Goal: Task Accomplishment & Management: Use online tool/utility

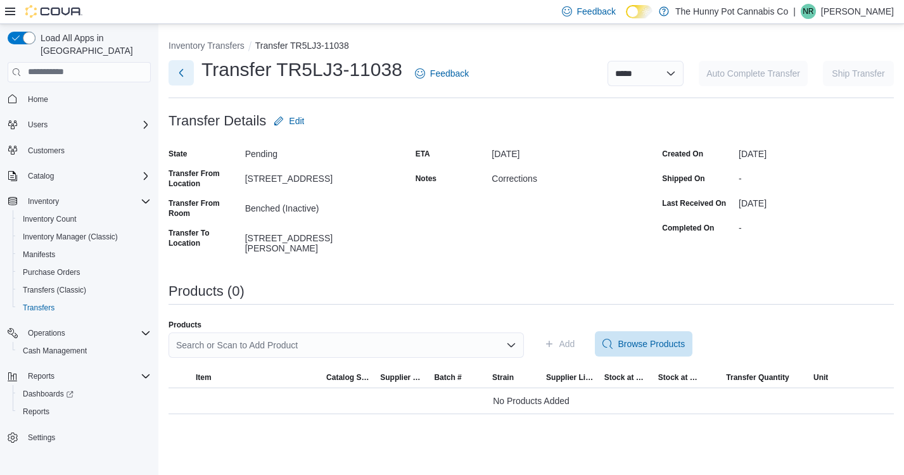
click at [185, 74] on button "Next" at bounding box center [181, 72] width 25 height 25
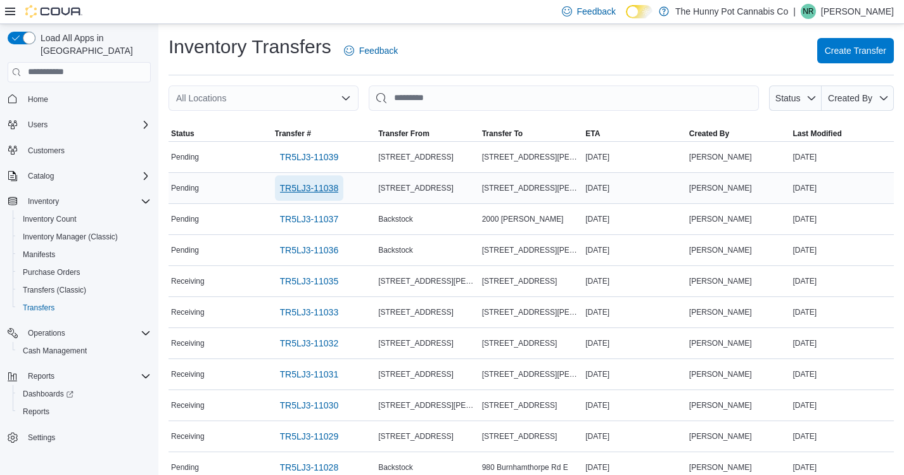
click at [325, 186] on span "TR5LJ3-11038" at bounding box center [309, 188] width 59 height 13
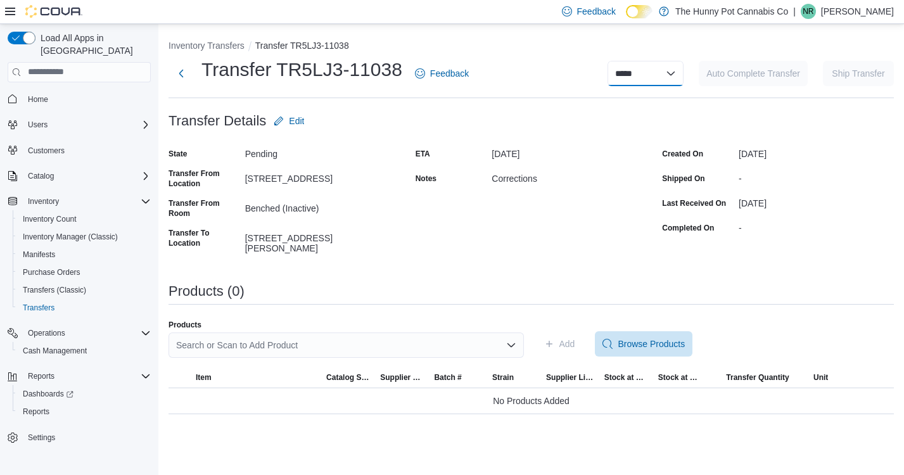
click at [658, 61] on select "**********" at bounding box center [646, 73] width 76 height 25
select select "**********"
select select
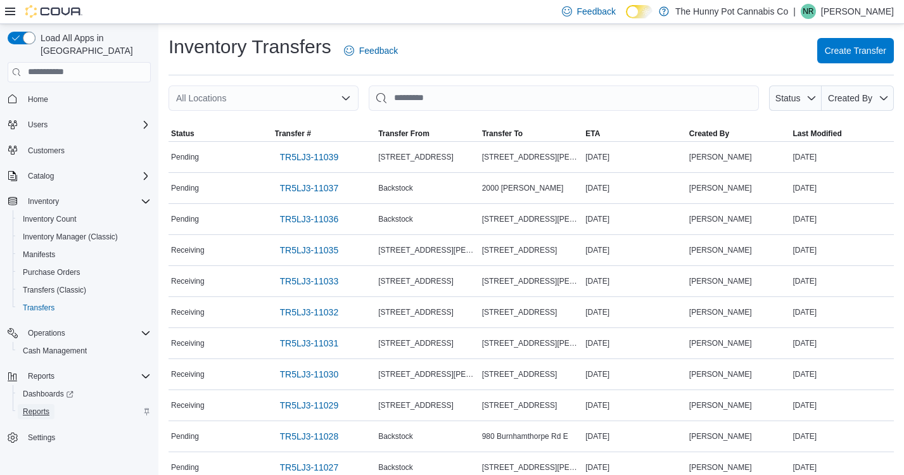
click at [44, 407] on span "Reports" at bounding box center [36, 412] width 27 height 10
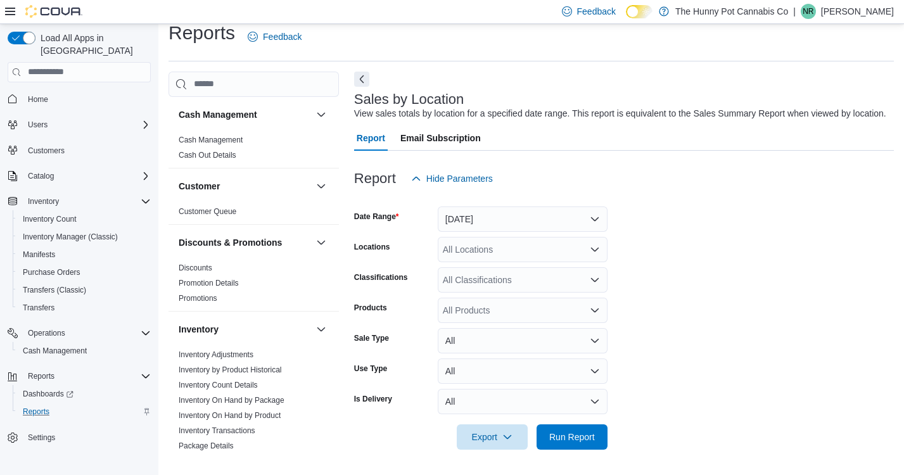
scroll to position [27, 0]
click at [561, 219] on button "Yesterday" at bounding box center [523, 219] width 170 height 25
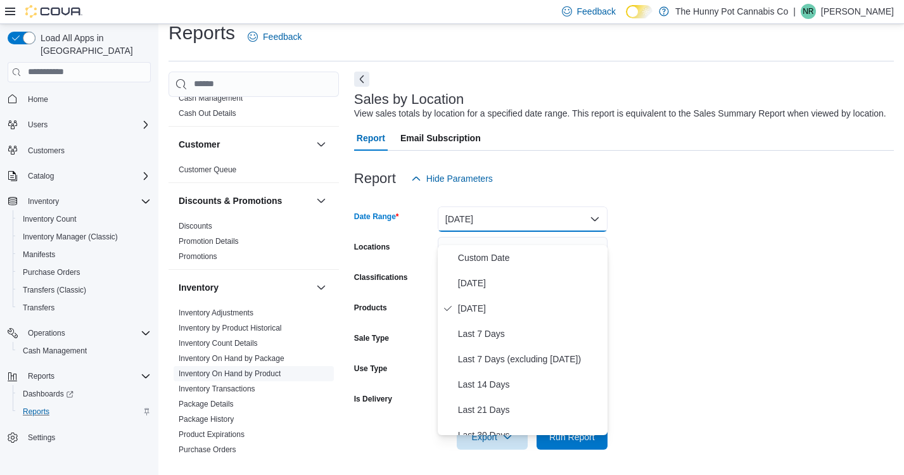
scroll to position [45, 0]
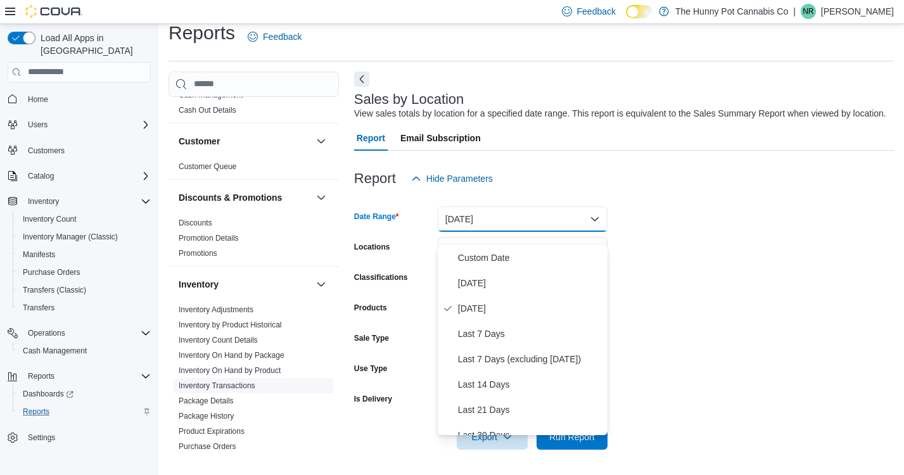
click at [251, 381] on link "Inventory Transactions" at bounding box center [217, 385] width 77 height 9
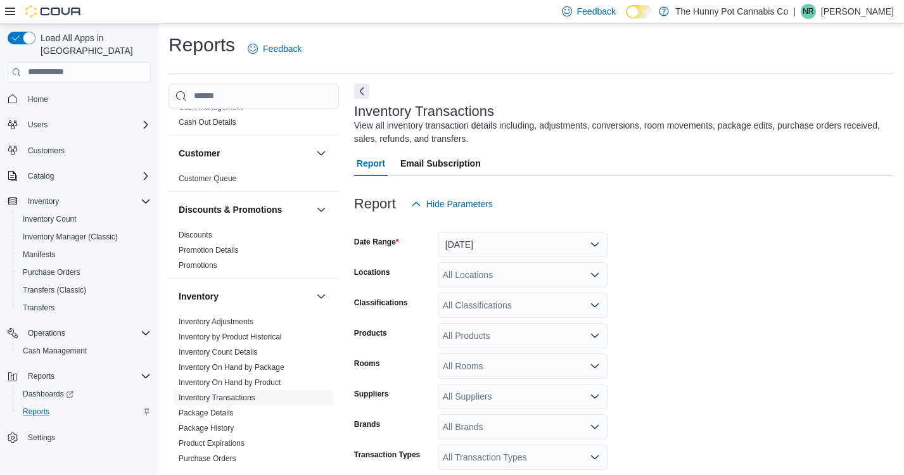
scroll to position [42, 0]
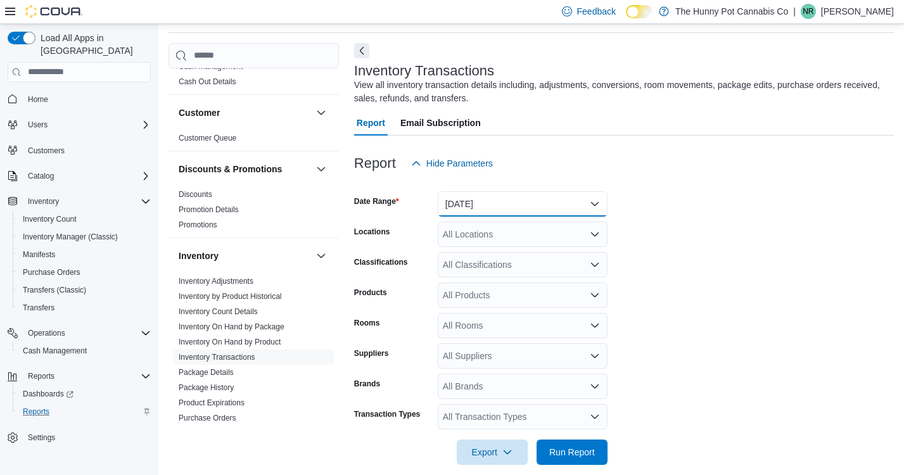
click at [471, 197] on button "Yesterday" at bounding box center [523, 203] width 170 height 25
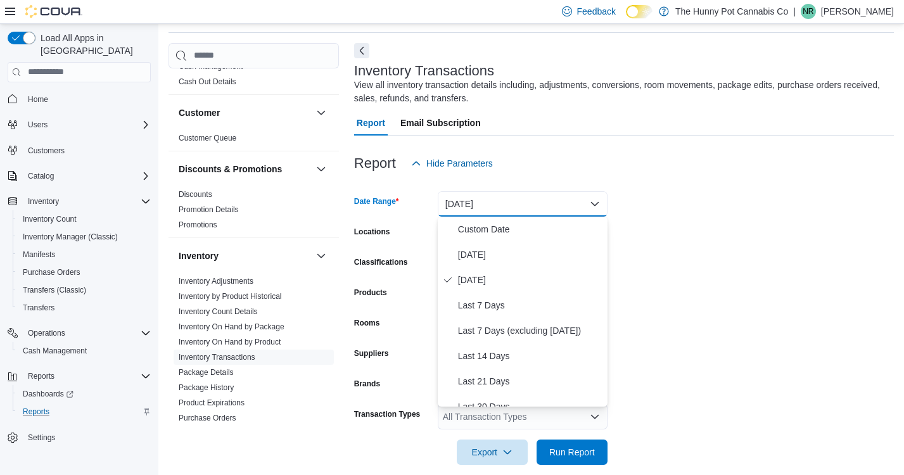
click at [517, 202] on button "Yesterday" at bounding box center [523, 203] width 170 height 25
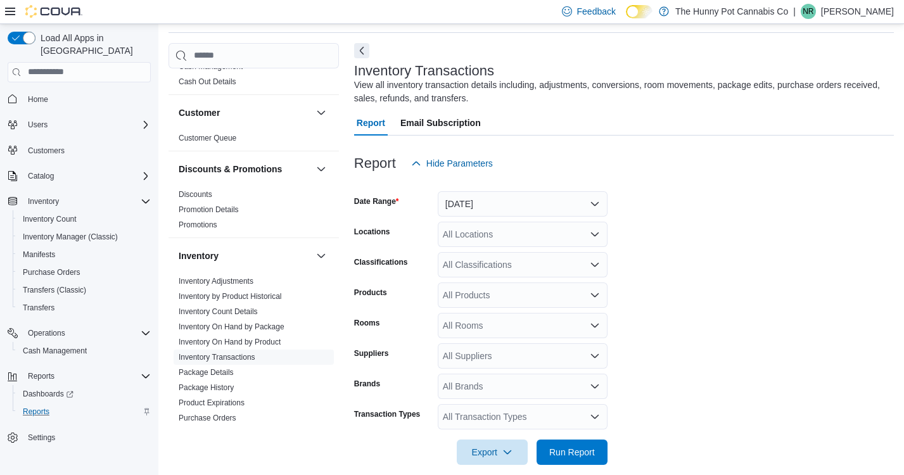
click at [513, 228] on div "All Locations" at bounding box center [523, 234] width 170 height 25
type input "***"
click at [506, 204] on button "Yesterday" at bounding box center [523, 203] width 170 height 25
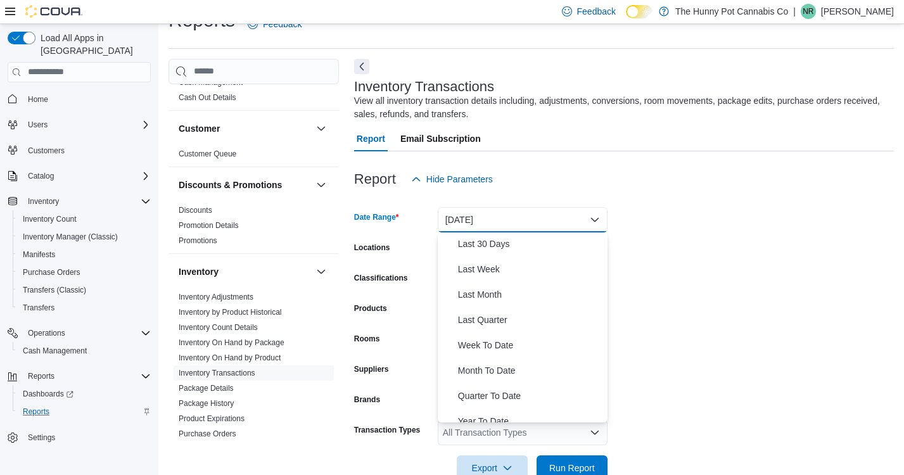
scroll to position [181, 0]
click at [490, 369] on span "Month To Date" at bounding box center [530, 368] width 144 height 15
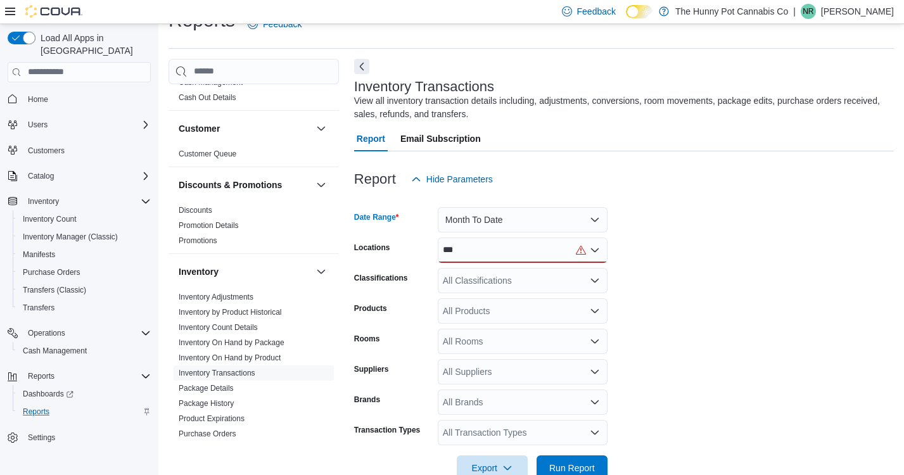
click at [726, 335] on form "Date Range Month To Date Locations *** Classifications All Classifications Prod…" at bounding box center [624, 336] width 540 height 289
click at [516, 317] on div "All Products" at bounding box center [523, 310] width 170 height 25
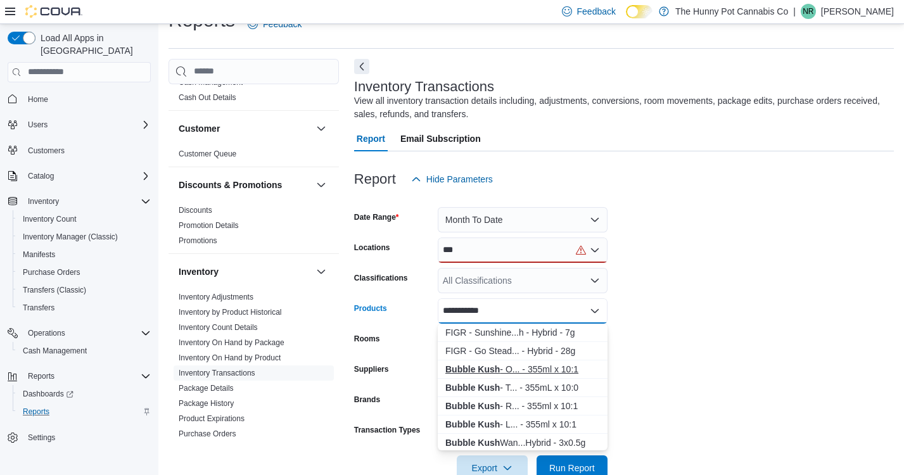
type input "**********"
click at [524, 372] on div "Bubble Kush - O... - 355ml x 10:1" at bounding box center [522, 369] width 155 height 13
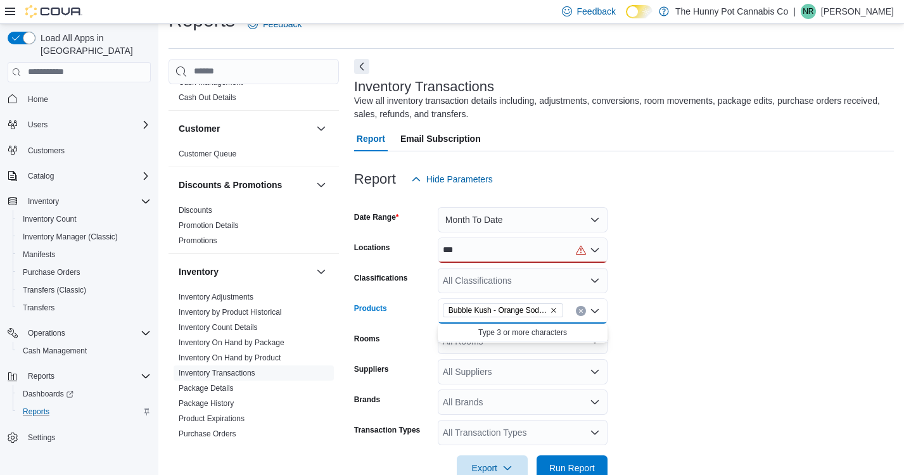
click at [698, 388] on form "Date Range Month To Date Locations *** Classifications All Classifications Prod…" at bounding box center [624, 336] width 540 height 289
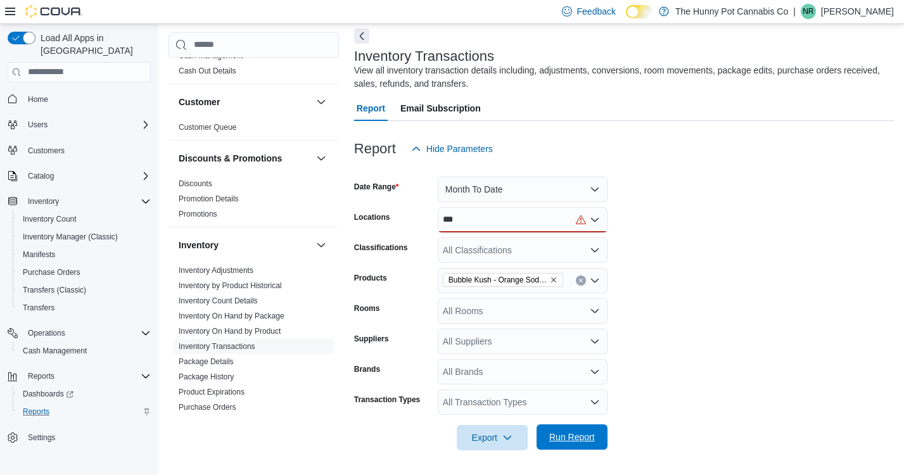
click at [597, 432] on span "Run Report" at bounding box center [572, 437] width 56 height 25
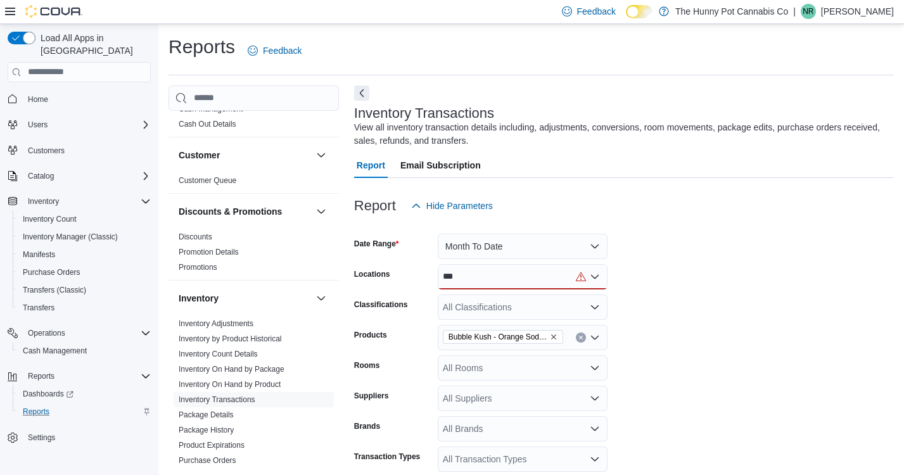
click at [556, 286] on div "***" at bounding box center [523, 276] width 170 height 25
click at [501, 298] on span "[STREET_ADDRESS]" at bounding box center [508, 298] width 87 height 13
click at [727, 324] on form "Date Range Month To Date Locations 334 Wellington Rd Classifications All Classi…" at bounding box center [624, 363] width 540 height 289
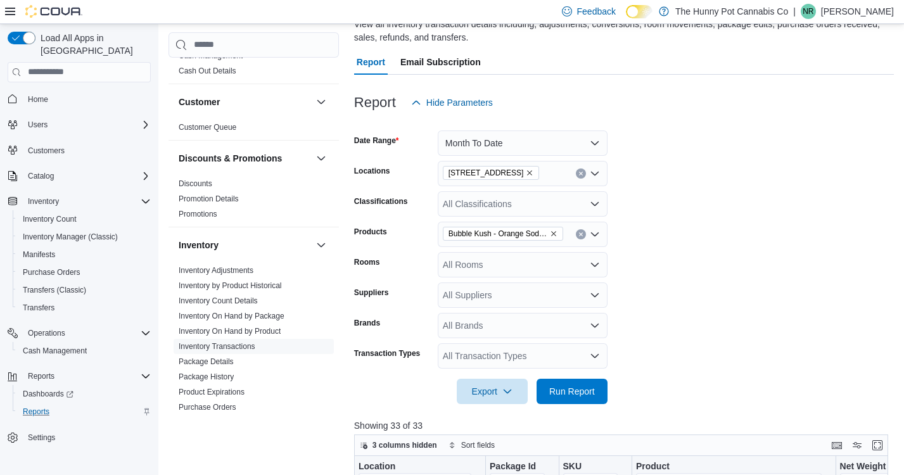
scroll to position [302, 0]
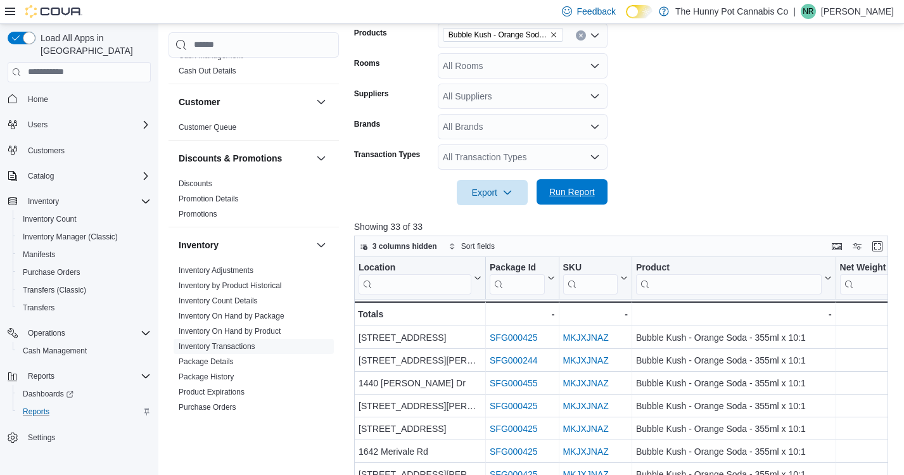
click at [551, 181] on span "Run Report" at bounding box center [572, 191] width 56 height 25
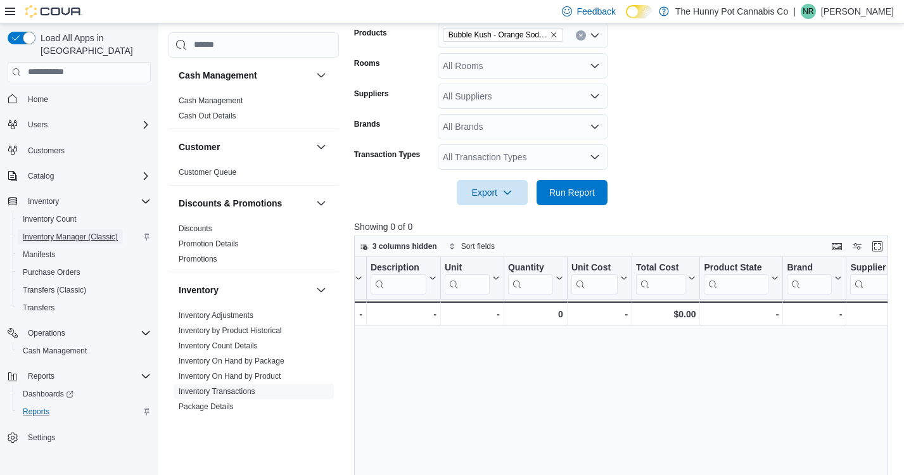
click at [79, 232] on span "Inventory Manager (Classic)" at bounding box center [70, 237] width 95 height 10
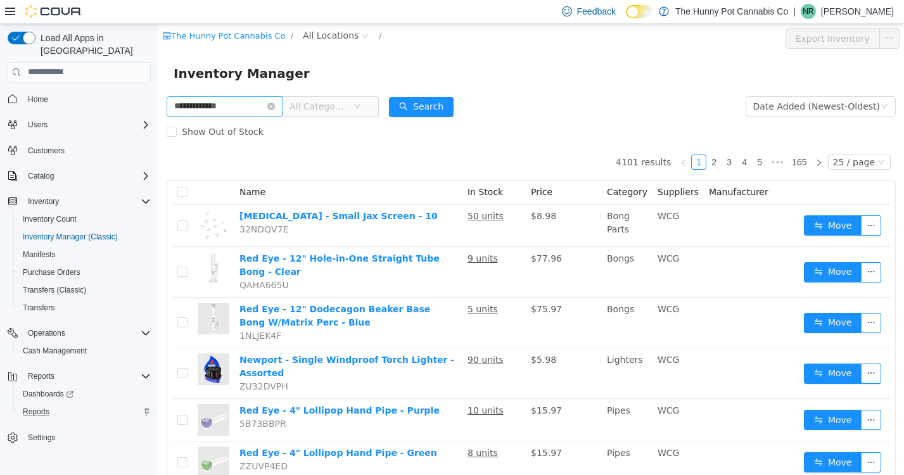
type input "**********"
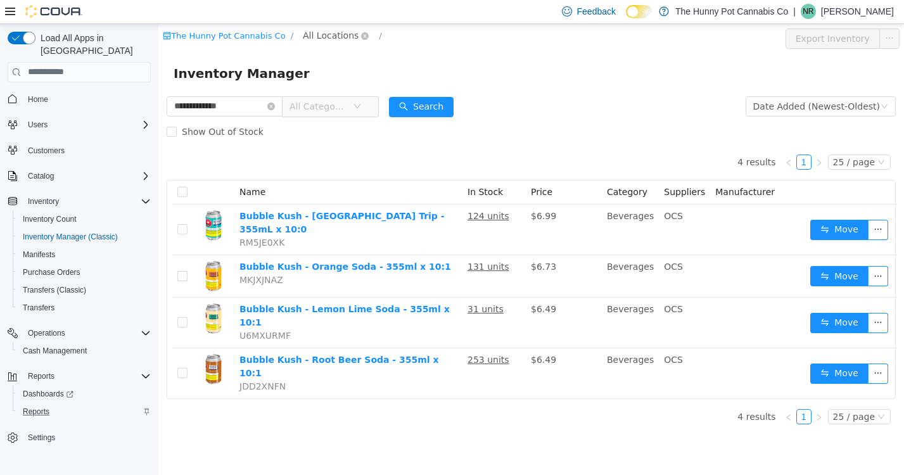
click at [317, 35] on span "All Locations" at bounding box center [331, 35] width 56 height 14
type input "***"
click at [351, 104] on span "[STREET_ADDRESS]" at bounding box center [370, 103] width 88 height 10
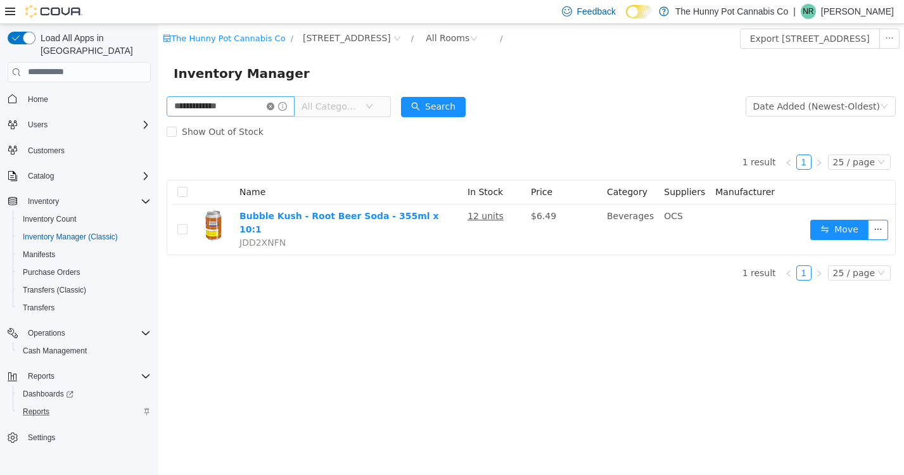
click at [274, 106] on icon "icon: close-circle" at bounding box center [271, 106] width 8 height 8
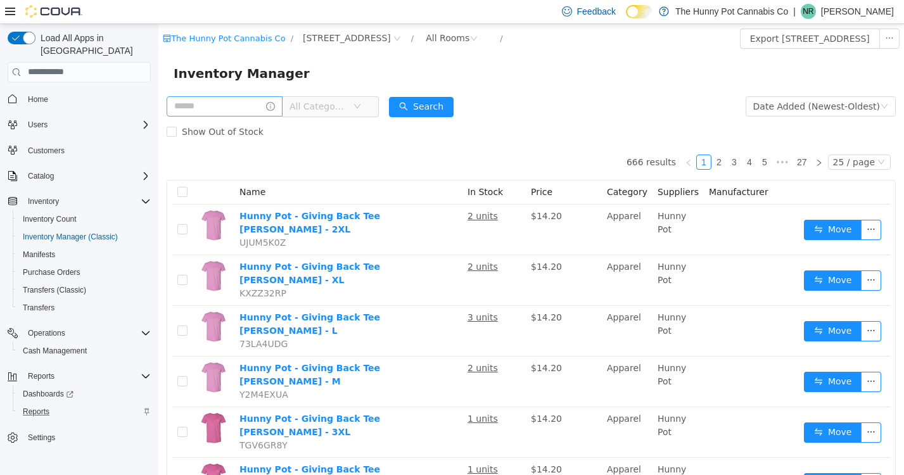
click at [347, 110] on span "All Categories" at bounding box center [319, 105] width 58 height 13
type input "*****"
click at [364, 169] on span "Beverages" at bounding box center [381, 176] width 118 height 17
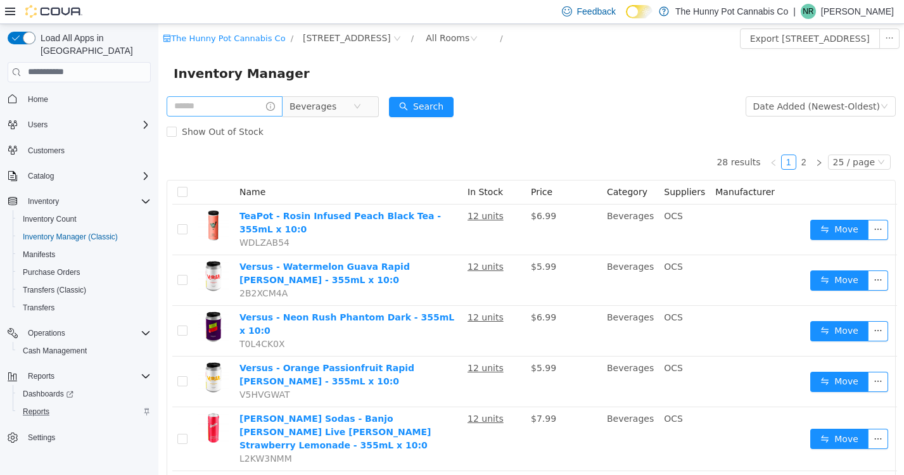
click at [563, 112] on form "Beverages Date Added (Newest-Oldest) Search Show Out of Stock" at bounding box center [531, 118] width 729 height 51
click at [606, 118] on div "Show Out of Stock" at bounding box center [531, 130] width 729 height 25
click at [542, 110] on form "Beverages Date Added (Newest-Oldest) Search Show Out of Stock" at bounding box center [531, 118] width 729 height 51
click at [238, 105] on input "text" at bounding box center [225, 106] width 116 height 20
type input "******"
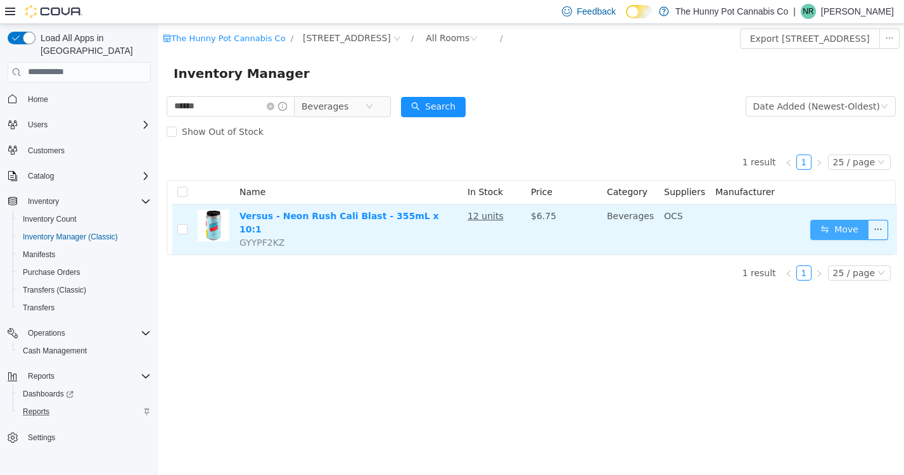
click at [822, 224] on button "Move" at bounding box center [839, 229] width 58 height 20
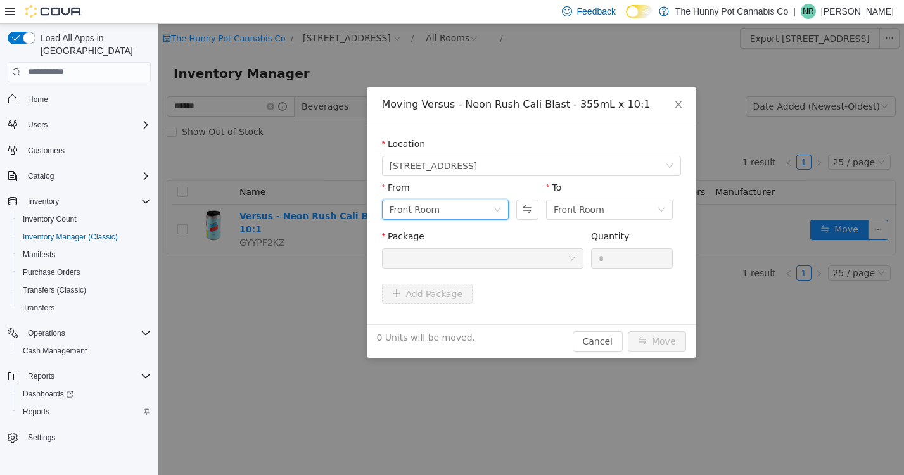
click at [464, 212] on div "Front Room" at bounding box center [441, 209] width 103 height 19
click at [416, 300] on li "Benched (Inactive)" at bounding box center [445, 295] width 127 height 20
click at [530, 262] on div at bounding box center [479, 257] width 178 height 19
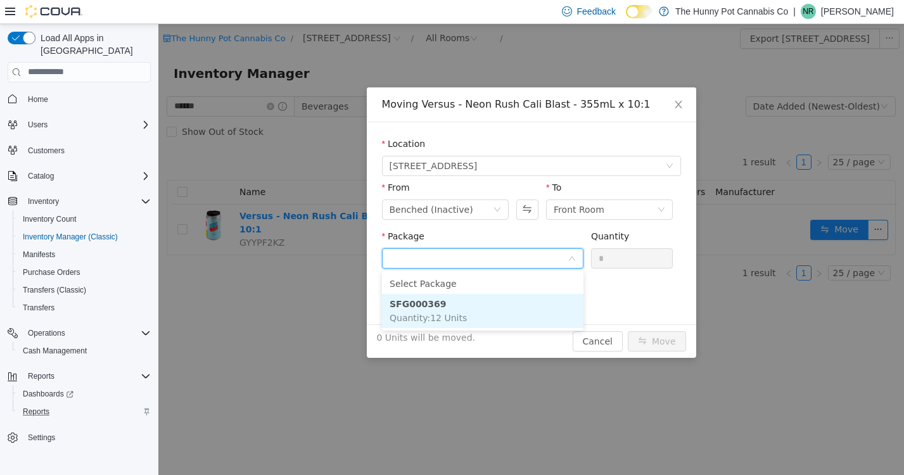
click at [462, 308] on li "SFG000369 Quantity : 12 Units" at bounding box center [483, 310] width 202 height 34
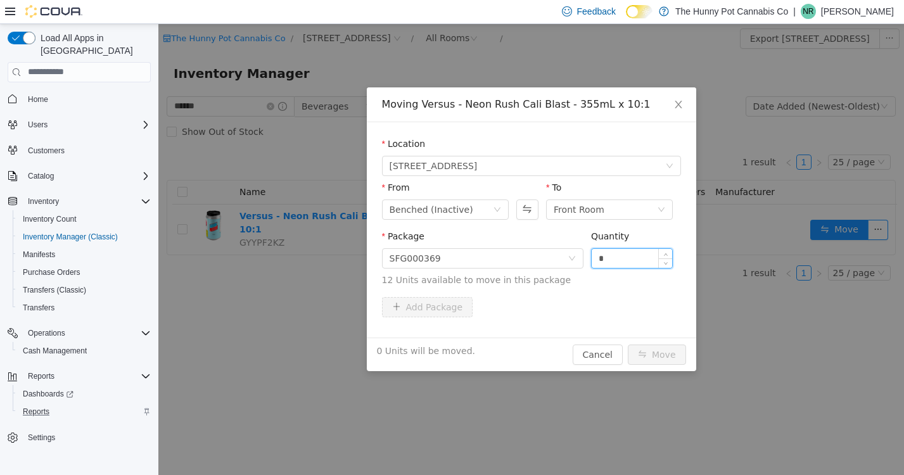
click at [610, 256] on input "*" at bounding box center [632, 257] width 81 height 19
click at [684, 104] on span "Close" at bounding box center [678, 104] width 35 height 35
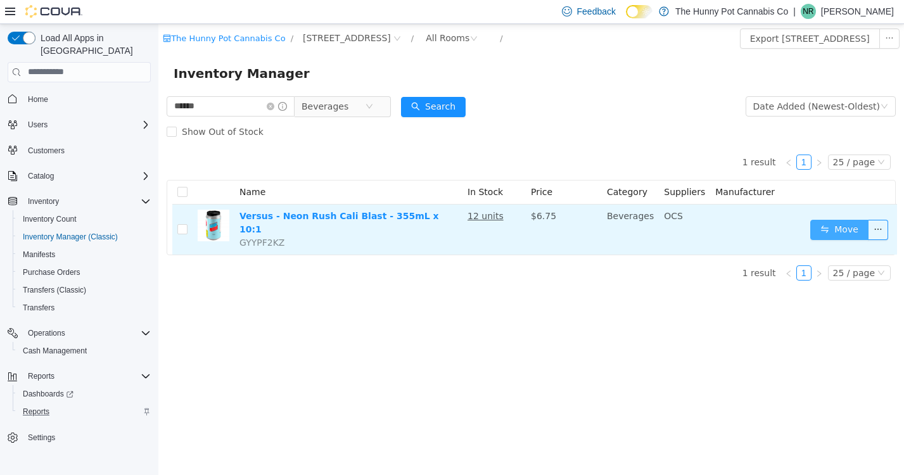
click at [845, 222] on button "Move" at bounding box center [839, 229] width 58 height 20
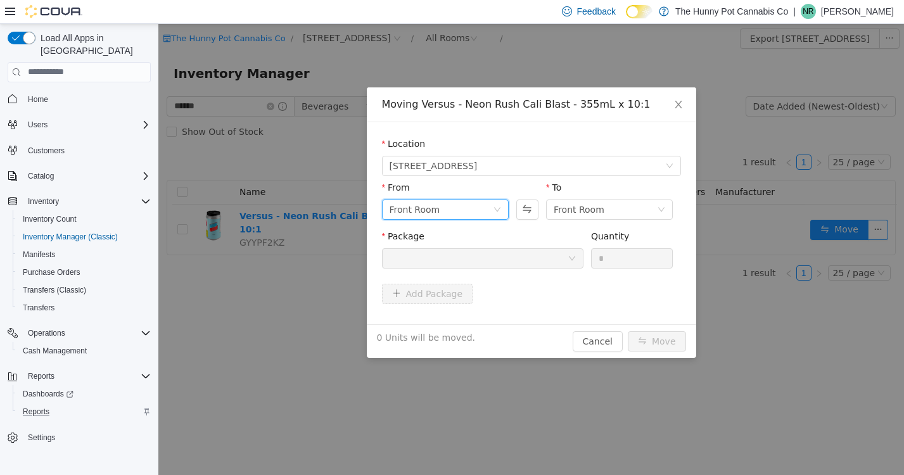
click at [476, 200] on div "Front Room" at bounding box center [441, 209] width 103 height 19
click at [415, 299] on li "Benched (Inactive)" at bounding box center [445, 295] width 127 height 20
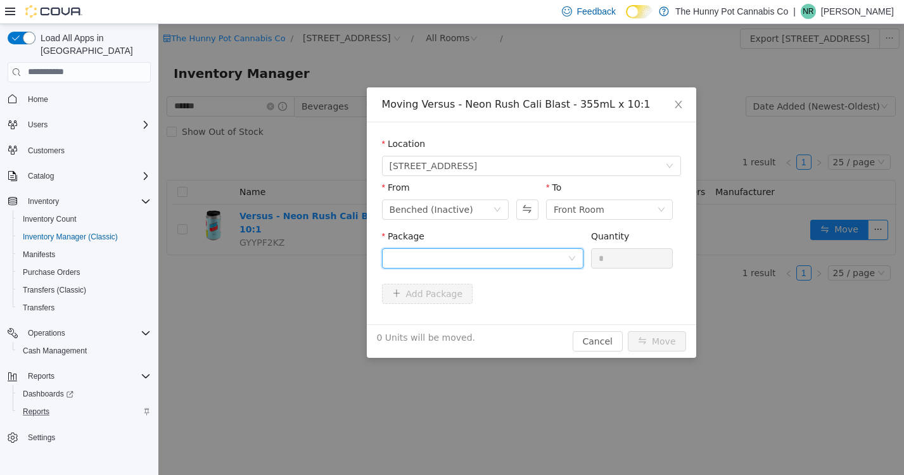
click at [542, 255] on div at bounding box center [479, 257] width 178 height 19
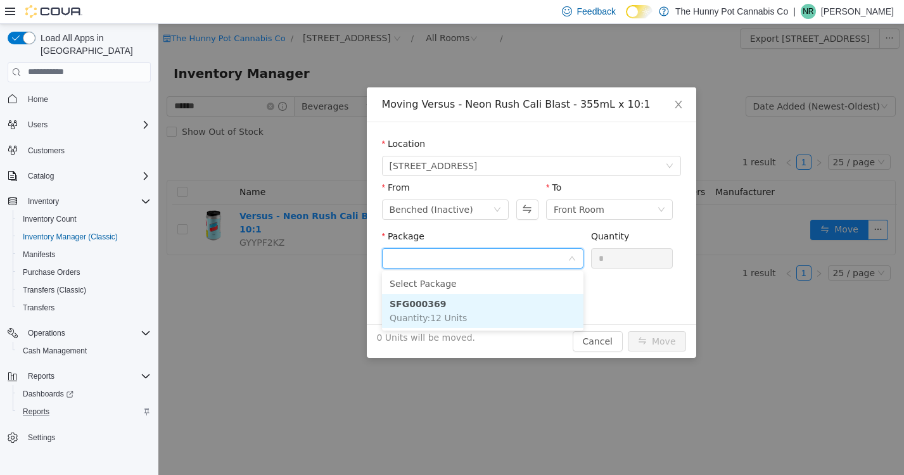
click at [438, 311] on li "SFG000369 Quantity : 12 Units" at bounding box center [483, 310] width 202 height 34
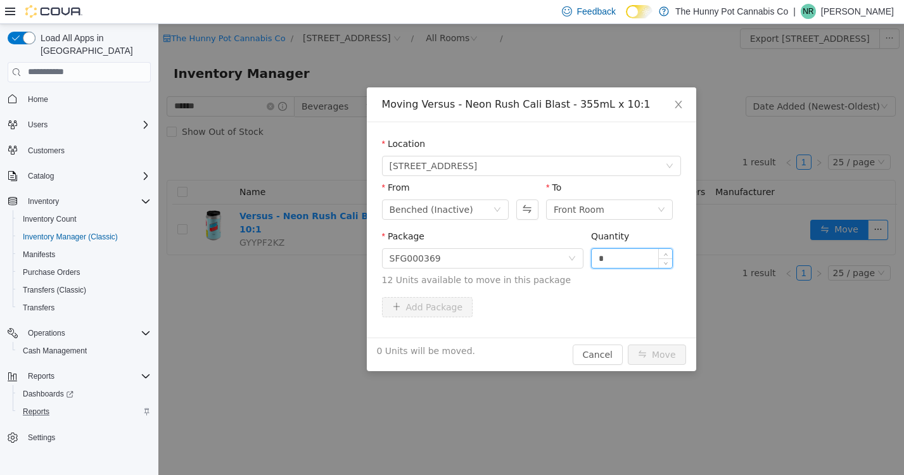
click at [605, 261] on input "*" at bounding box center [632, 257] width 81 height 19
type input "**"
click at [663, 352] on button "Move" at bounding box center [657, 354] width 58 height 20
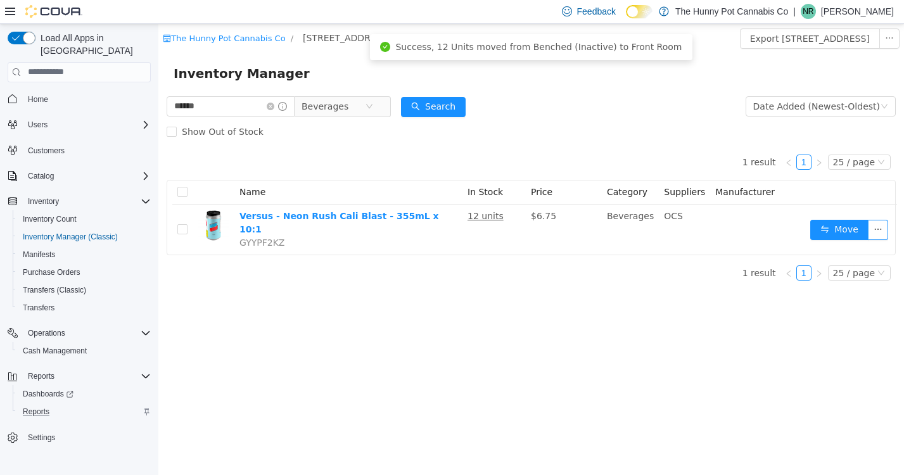
click at [632, 80] on div "Inventory Manager" at bounding box center [531, 73] width 715 height 20
click at [338, 57] on div "Inventory Manager" at bounding box center [531, 73] width 746 height 41
click at [474, 46] on span "Success, 12 Units moved from Benched (Inactive) to Front Room" at bounding box center [538, 46] width 286 height 10
click at [670, 46] on span "Success, 12 Units moved from Benched (Inactive) to Front Room" at bounding box center [538, 46] width 286 height 10
click at [688, 37] on div "The Hunny Pot Cannabis Co / 334 Wellington Rd / All Rooms /" at bounding box center [470, 38] width 614 height 20
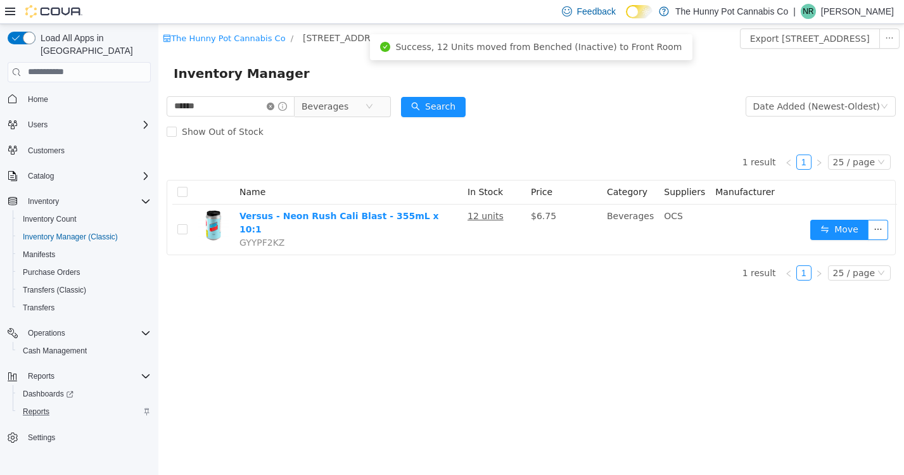
click at [274, 108] on icon "icon: close-circle" at bounding box center [271, 106] width 8 height 8
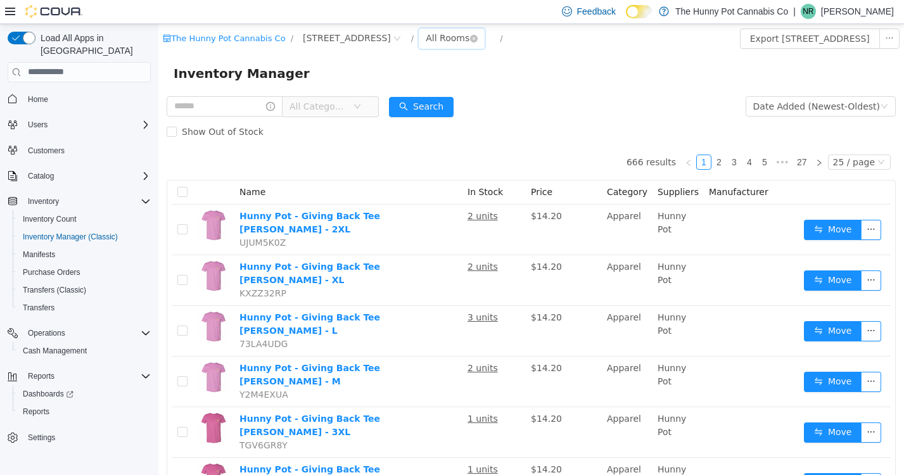
click at [426, 41] on div "All Rooms" at bounding box center [448, 37] width 44 height 19
click at [422, 109] on li "Back Room" at bounding box center [439, 104] width 76 height 20
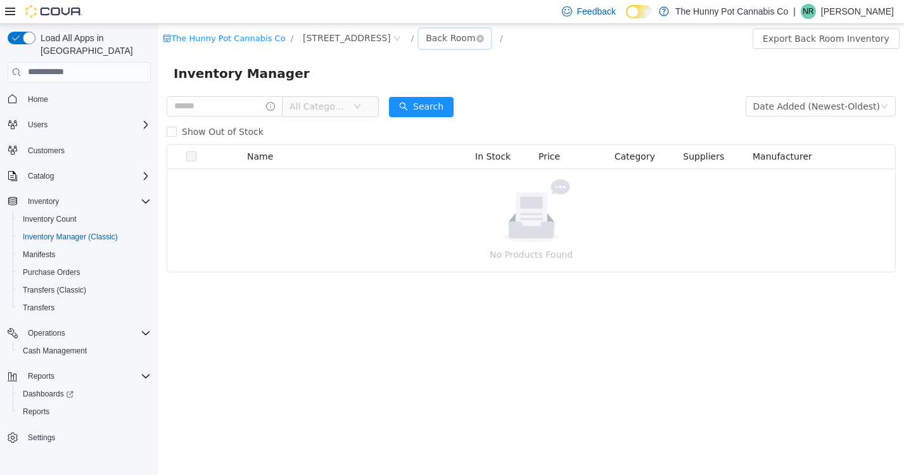
click at [429, 41] on div "Back Room" at bounding box center [450, 37] width 49 height 19
click at [444, 125] on li "Benched (Inactive)" at bounding box center [439, 124] width 76 height 20
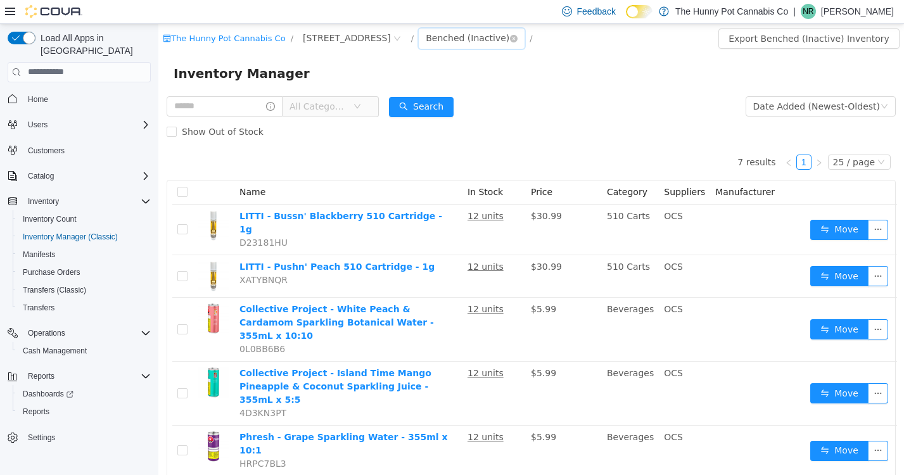
click at [435, 44] on div "Benched (Inactive)" at bounding box center [468, 37] width 84 height 19
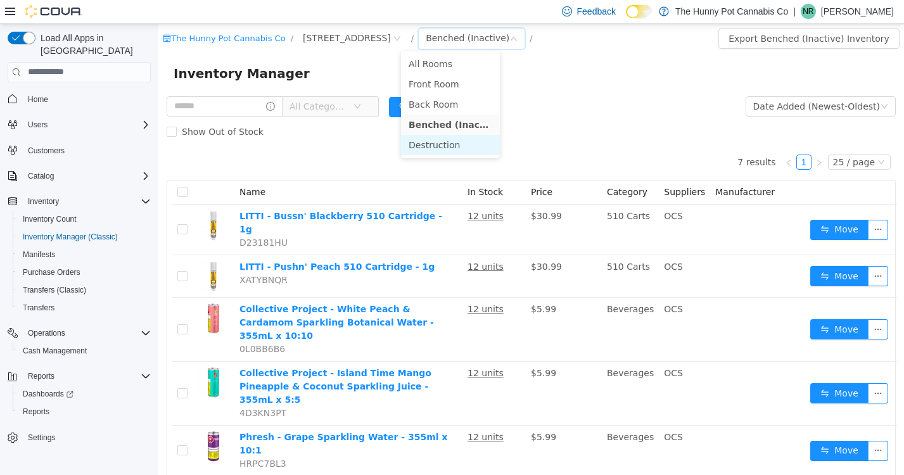
click at [430, 150] on li "Destruction" at bounding box center [450, 144] width 99 height 20
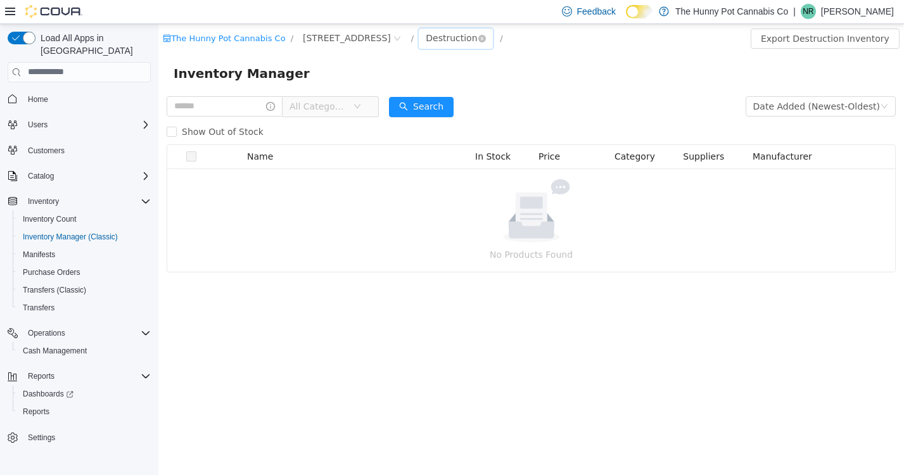
click at [427, 29] on div "Destruction" at bounding box center [451, 37] width 51 height 19
click at [428, 120] on li "Benched (Inactive)" at bounding box center [439, 124] width 76 height 20
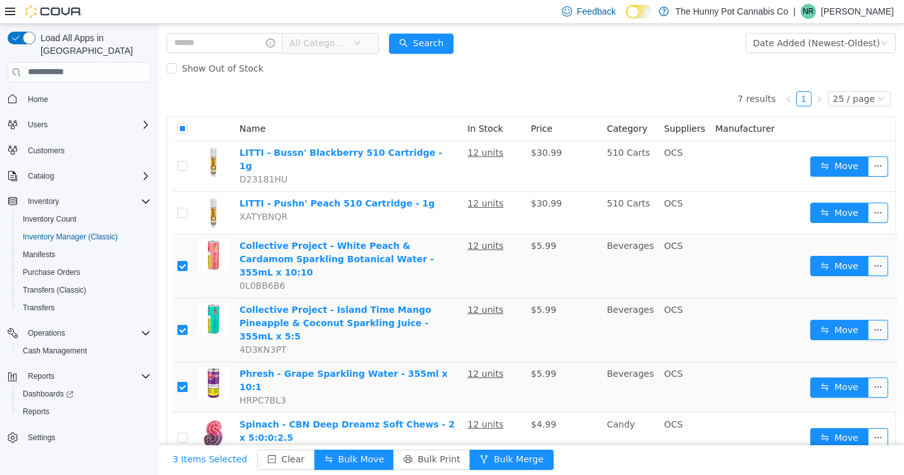
scroll to position [87, 0]
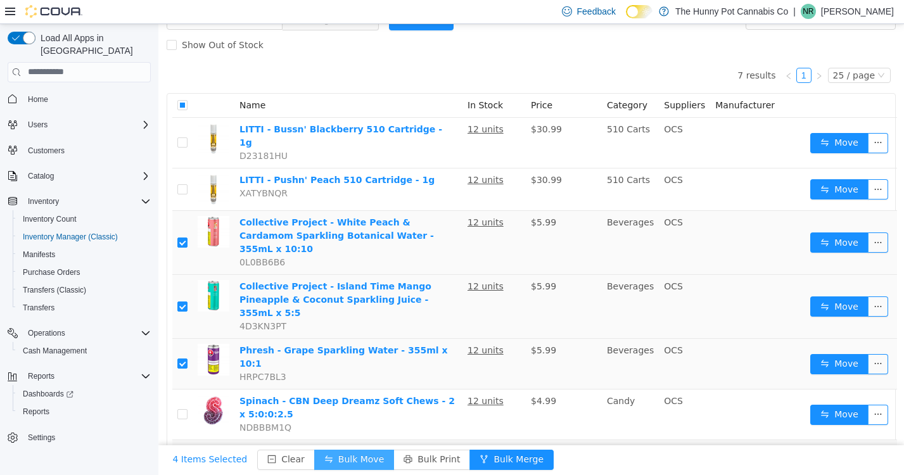
click at [326, 456] on button "Bulk Move" at bounding box center [354, 459] width 80 height 20
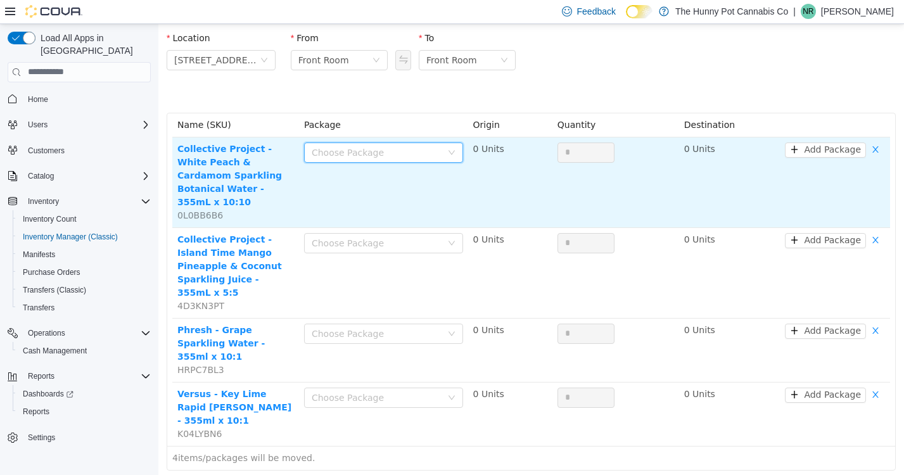
click at [437, 160] on div "Choose Package" at bounding box center [380, 152] width 136 height 19
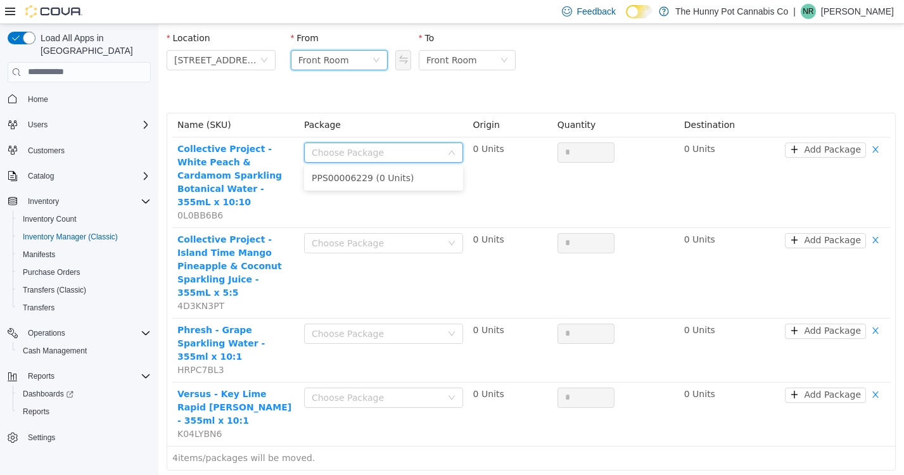
click at [381, 59] on div "Front Room" at bounding box center [339, 59] width 97 height 20
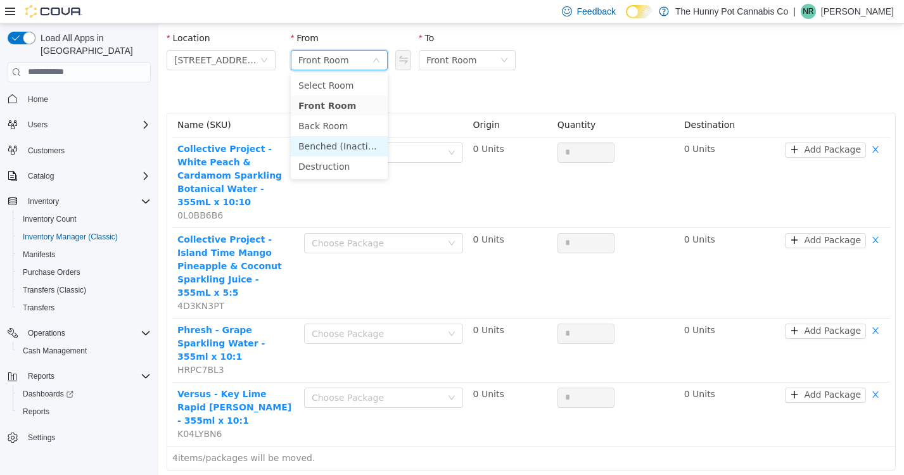
click at [338, 144] on li "Benched (Inactive)" at bounding box center [339, 146] width 97 height 20
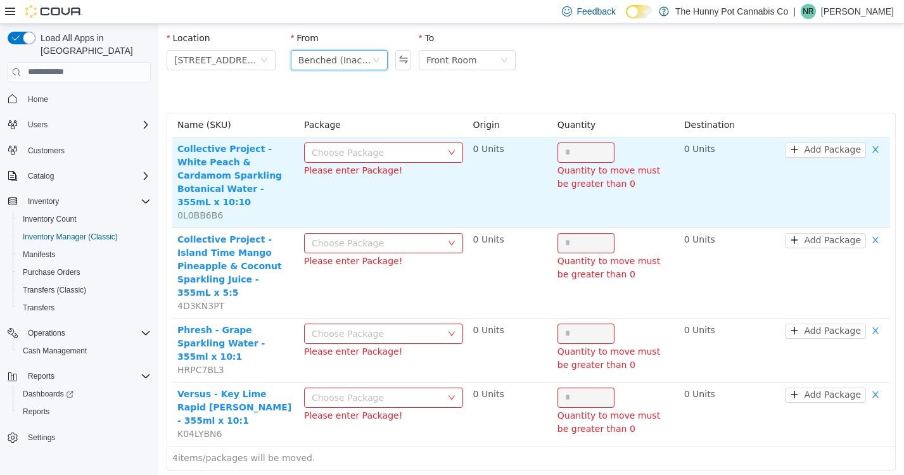
click at [406, 155] on div "Choose Package" at bounding box center [377, 152] width 130 height 13
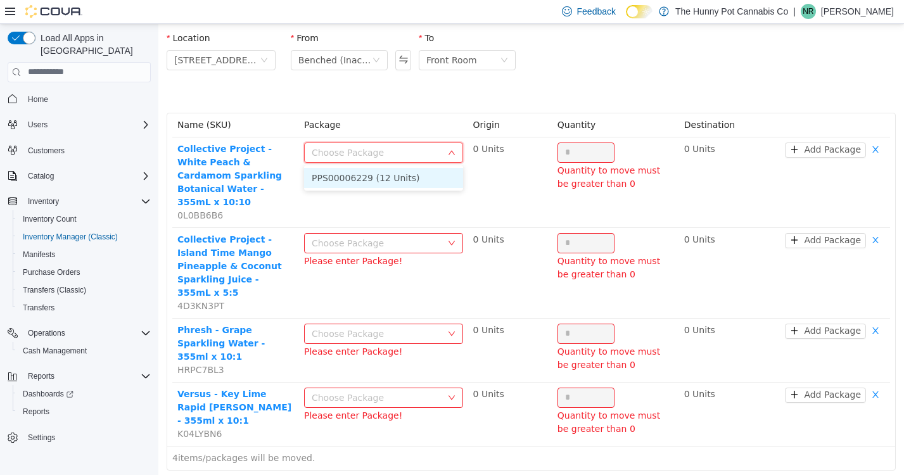
click at [371, 182] on li "PPS00006229 (12 Units)" at bounding box center [383, 177] width 159 height 20
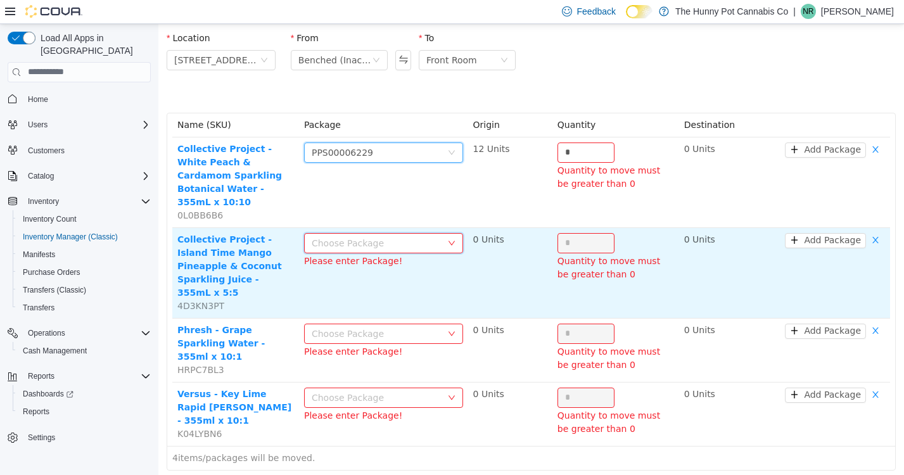
click at [388, 233] on div "Choose Package" at bounding box center [380, 242] width 136 height 19
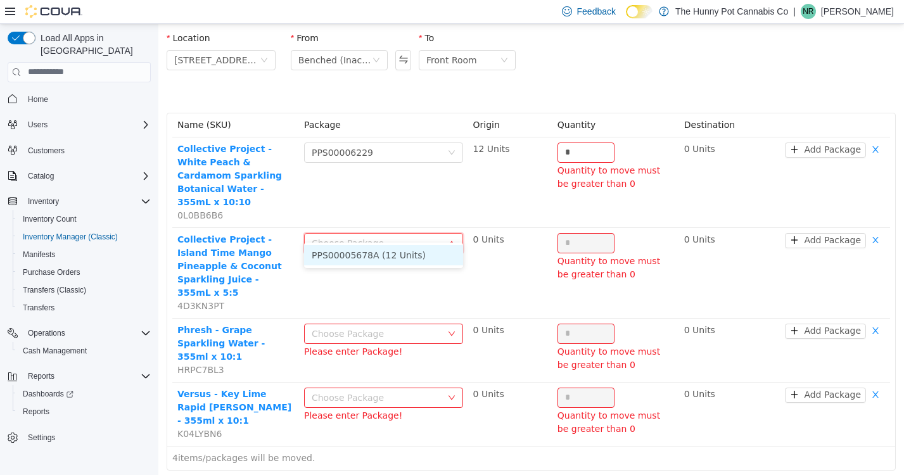
click at [385, 260] on li "PPS00005678A (12 Units)" at bounding box center [383, 255] width 159 height 20
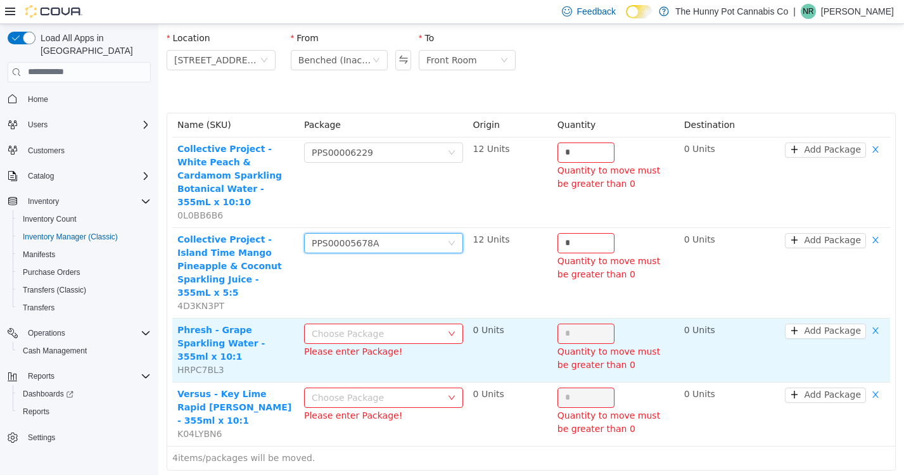
click at [386, 327] on div "Choose Package" at bounding box center [377, 333] width 130 height 13
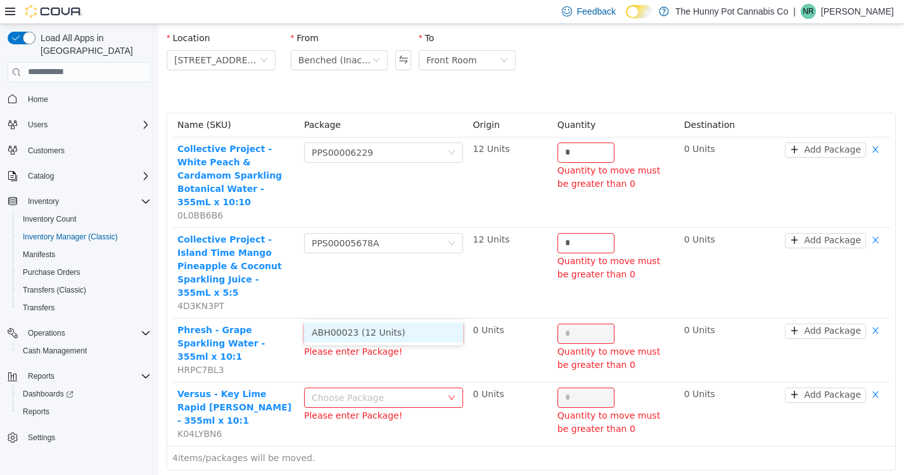
click at [397, 331] on li "ABH00023 (12 Units)" at bounding box center [383, 332] width 159 height 20
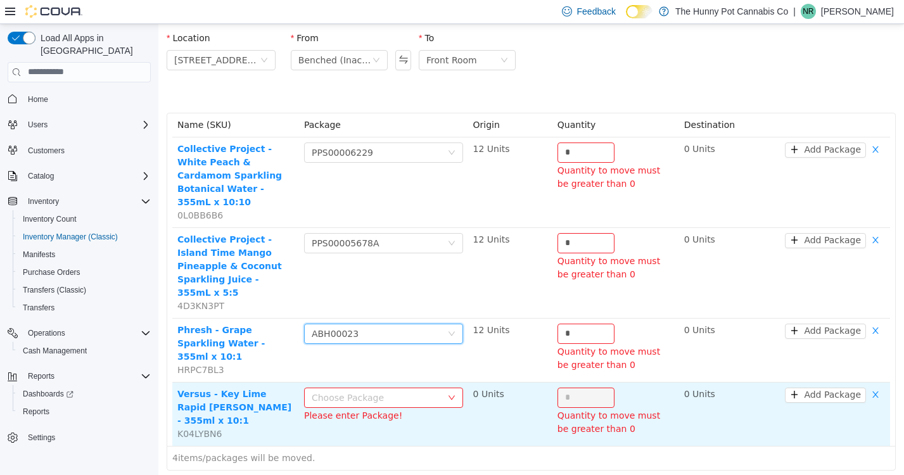
click at [400, 391] on div "Choose Package" at bounding box center [377, 397] width 130 height 13
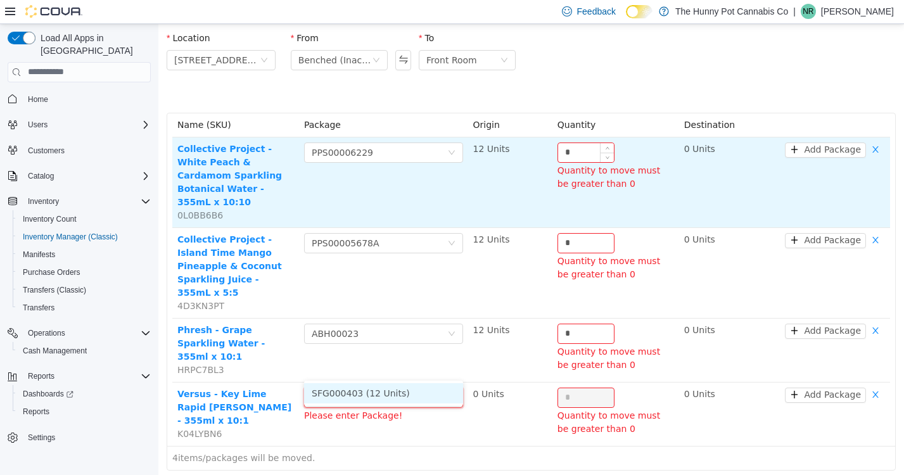
click at [575, 159] on input "*" at bounding box center [586, 152] width 56 height 19
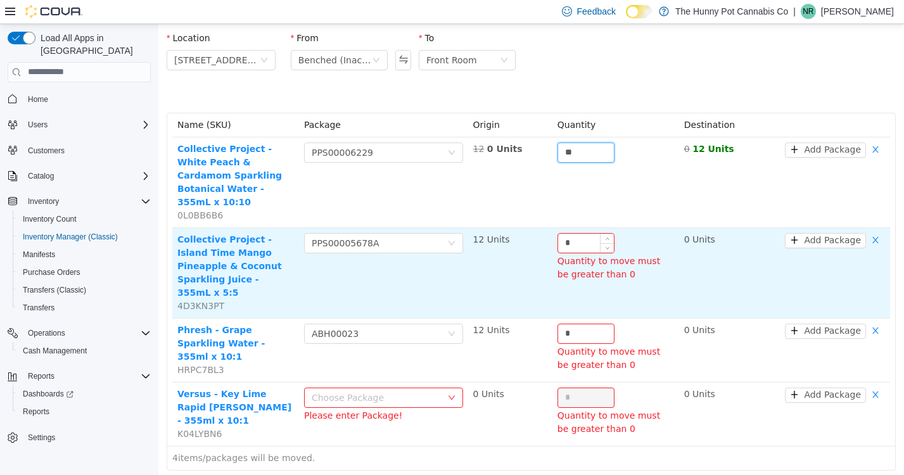
type input "**"
click at [592, 235] on input "*" at bounding box center [586, 242] width 56 height 19
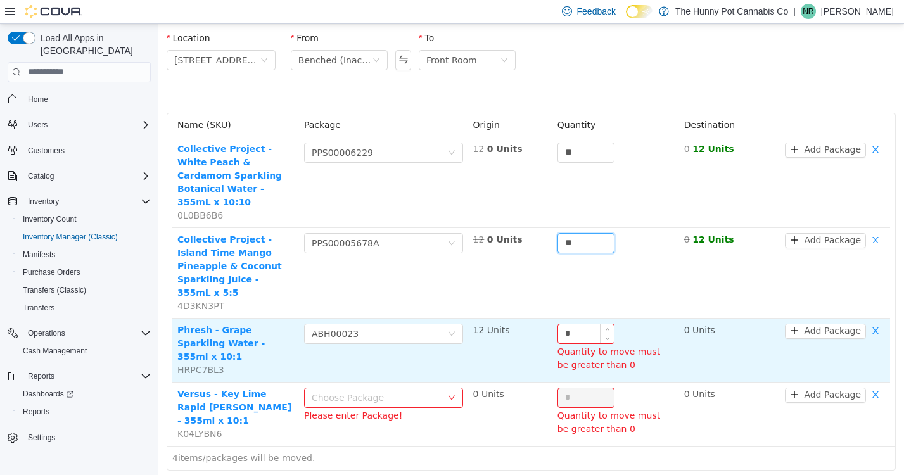
type input "**"
click at [582, 324] on input "*" at bounding box center [586, 333] width 56 height 19
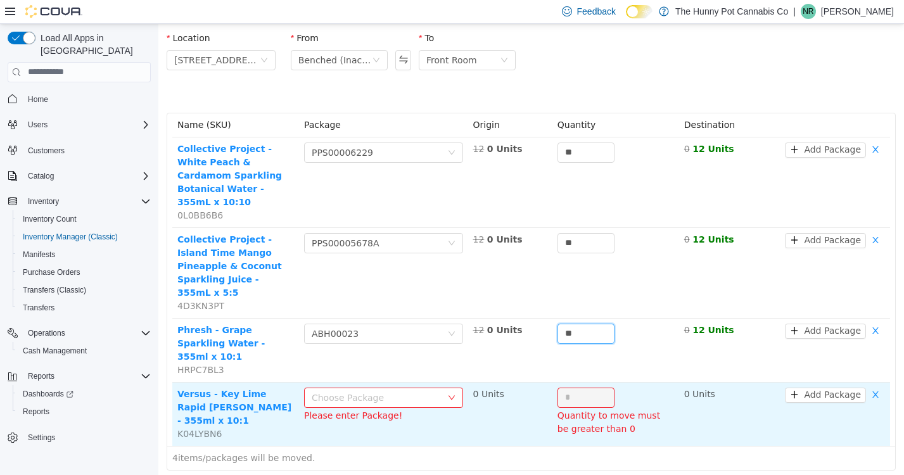
type input "**"
click at [456, 387] on div "Choose Package" at bounding box center [383, 397] width 159 height 20
click at [401, 397] on td "Choose Package Please enter Package!" at bounding box center [383, 413] width 169 height 63
click at [397, 391] on div "Choose Package" at bounding box center [377, 397] width 130 height 13
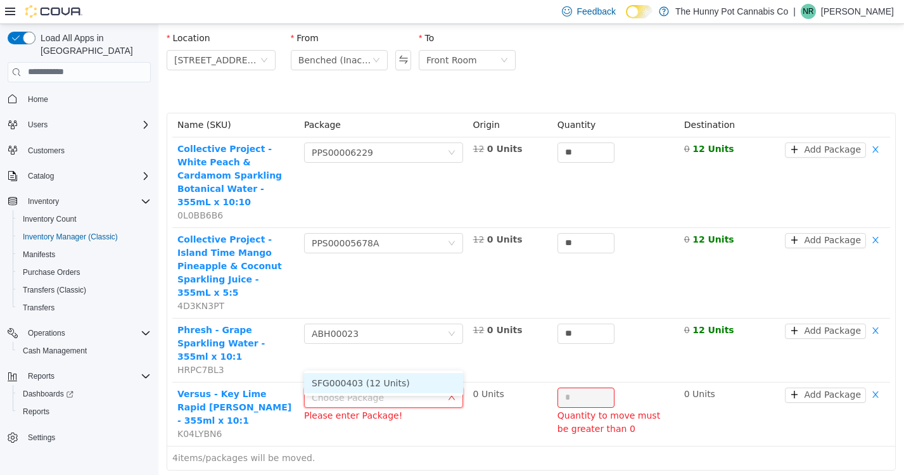
click at [387, 387] on li "SFG000403 (12 Units)" at bounding box center [383, 383] width 159 height 20
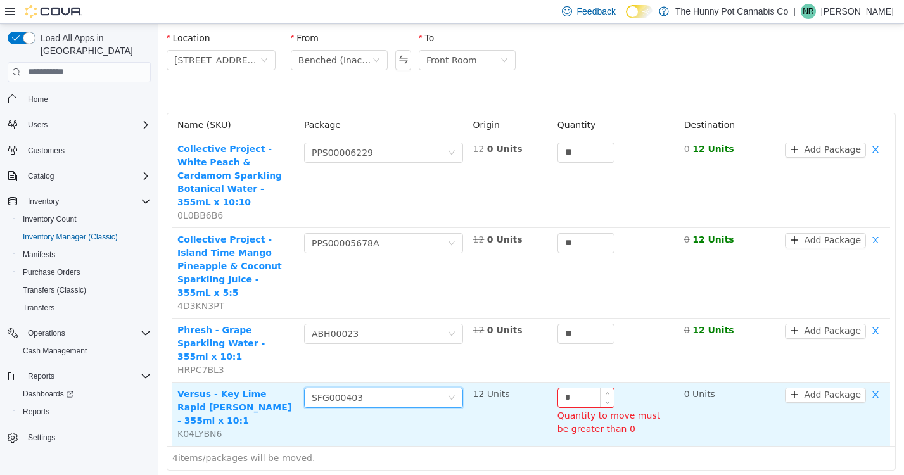
click at [577, 388] on input "*" at bounding box center [586, 397] width 56 height 19
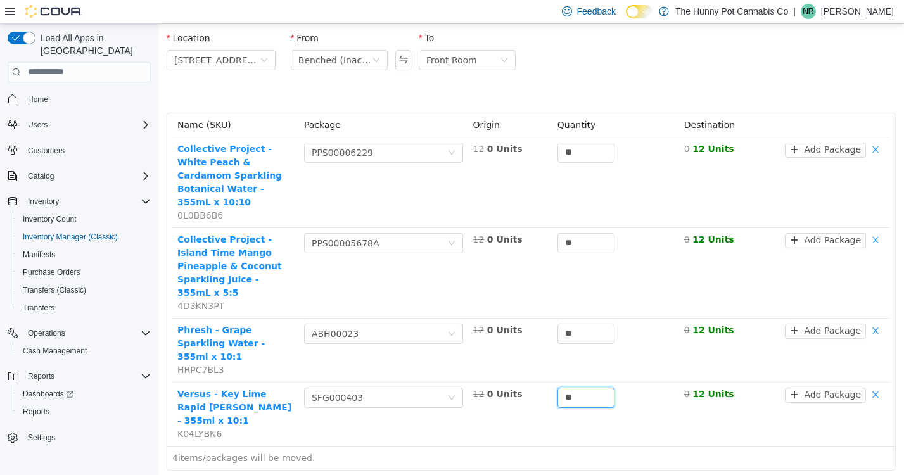
type input "**"
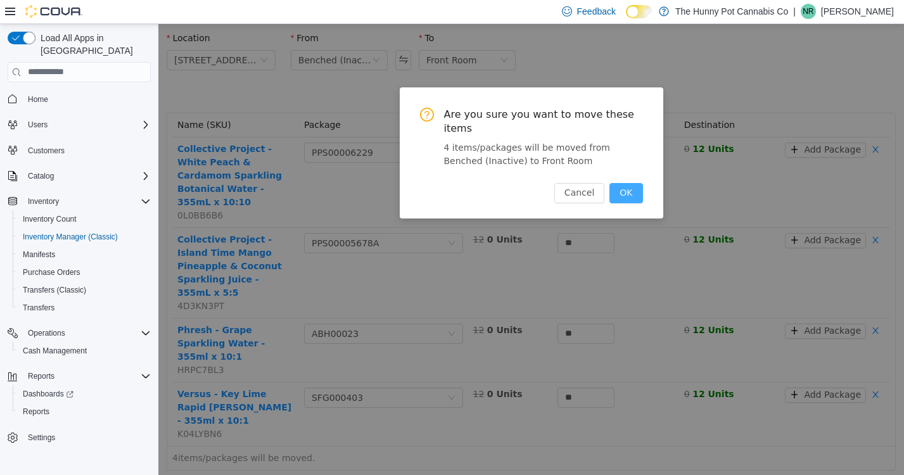
click at [631, 191] on button "OK" at bounding box center [626, 192] width 33 height 20
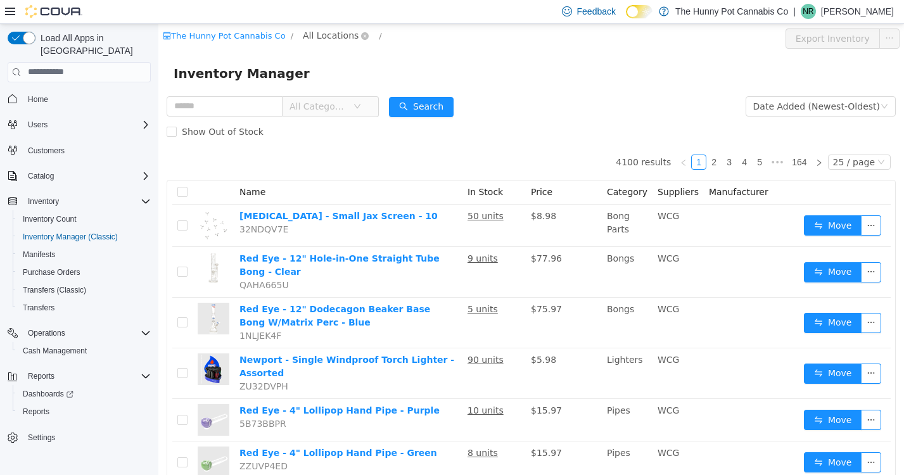
click at [310, 32] on span "All Locations" at bounding box center [331, 35] width 56 height 14
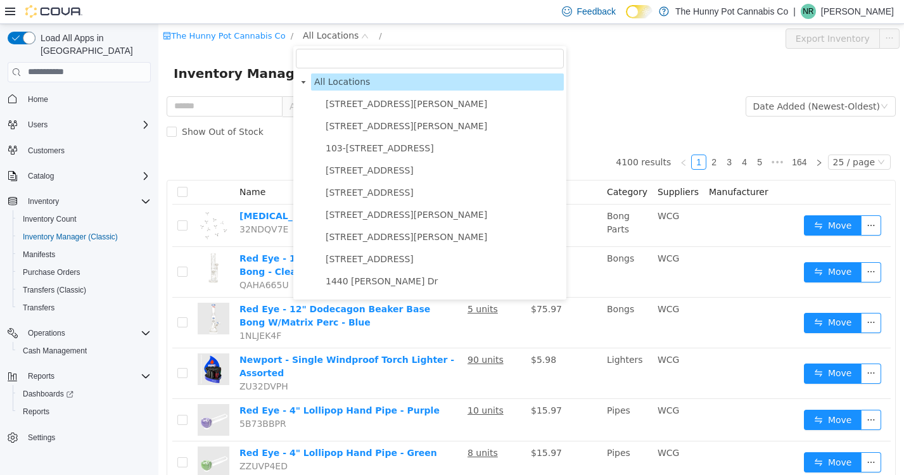
click at [222, 116] on span "All Categories" at bounding box center [273, 106] width 212 height 21
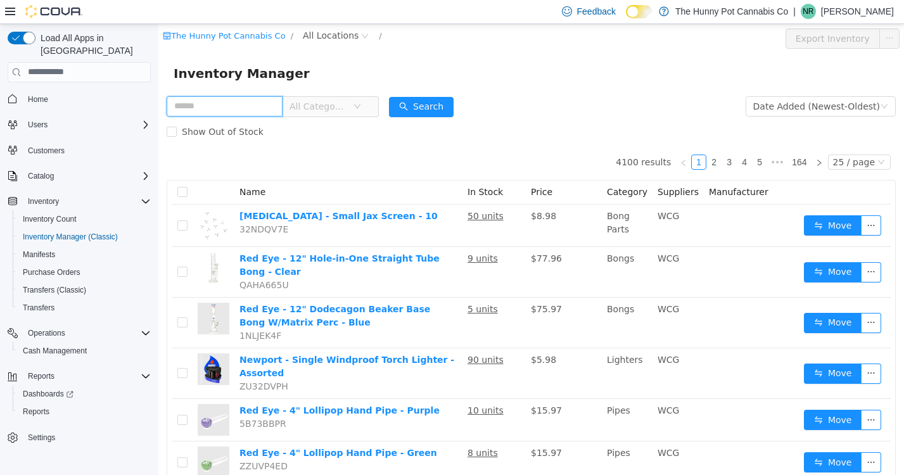
click at [215, 105] on input "text" at bounding box center [225, 106] width 116 height 20
type input "********"
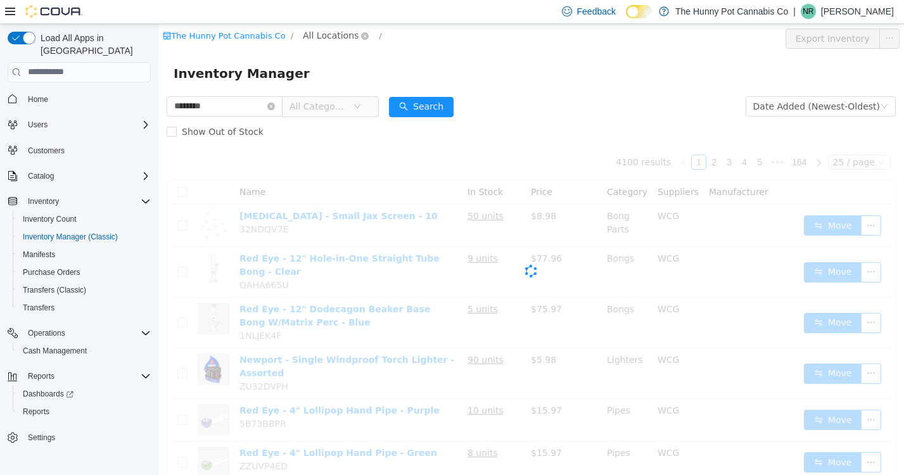
click at [316, 30] on span "All Locations" at bounding box center [331, 35] width 56 height 14
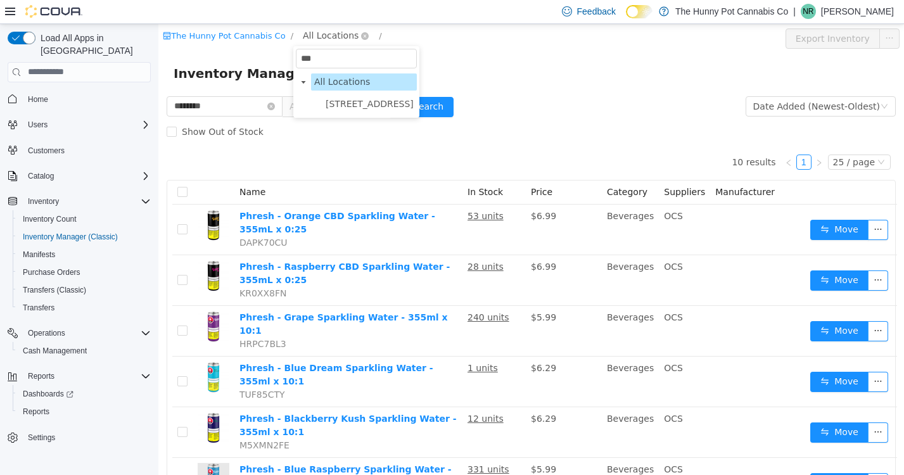
type input "***"
click at [342, 99] on span "[STREET_ADDRESS]" at bounding box center [370, 103] width 88 height 10
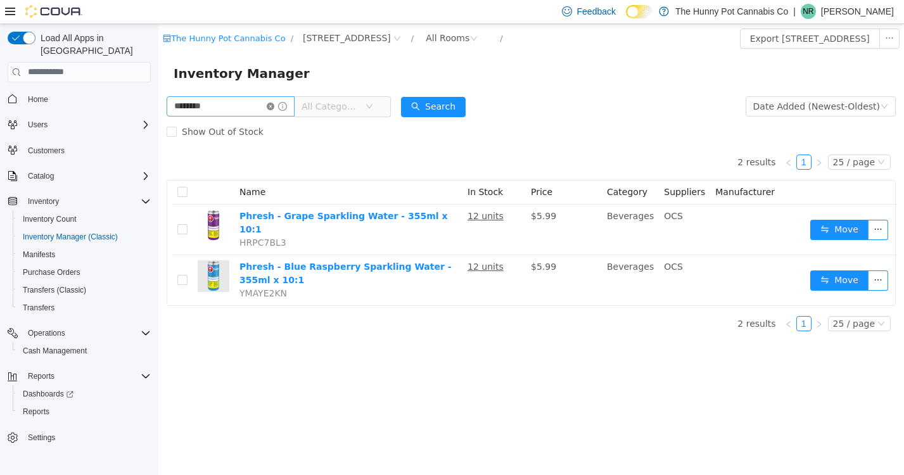
click at [274, 109] on icon "icon: close-circle" at bounding box center [271, 106] width 8 height 8
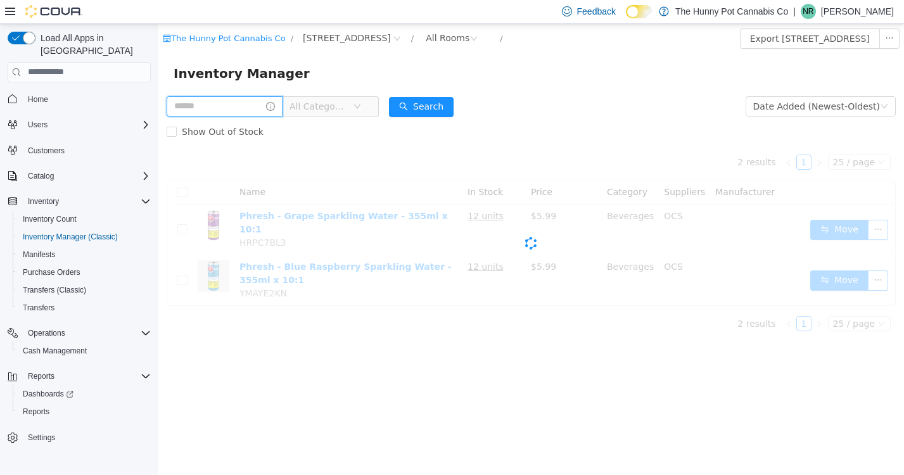
click at [238, 109] on input "text" at bounding box center [225, 106] width 116 height 20
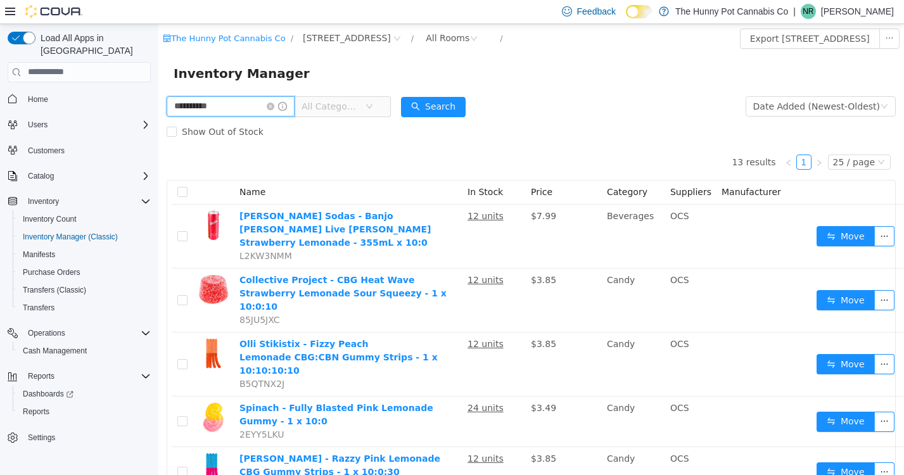
type input "**********"
click at [544, 127] on div "Show Out of Stock" at bounding box center [531, 130] width 729 height 25
